Goal: Transaction & Acquisition: Purchase product/service

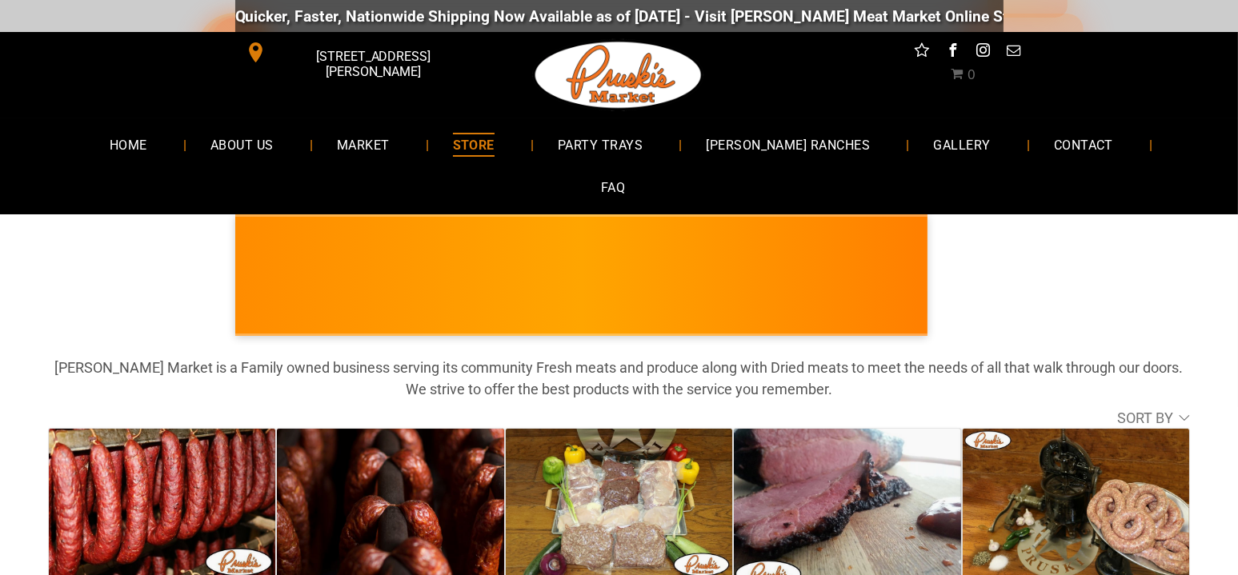
click at [949, 49] on span "facebook" at bounding box center [952, 50] width 21 height 21
